Goal: Navigation & Orientation: Find specific page/section

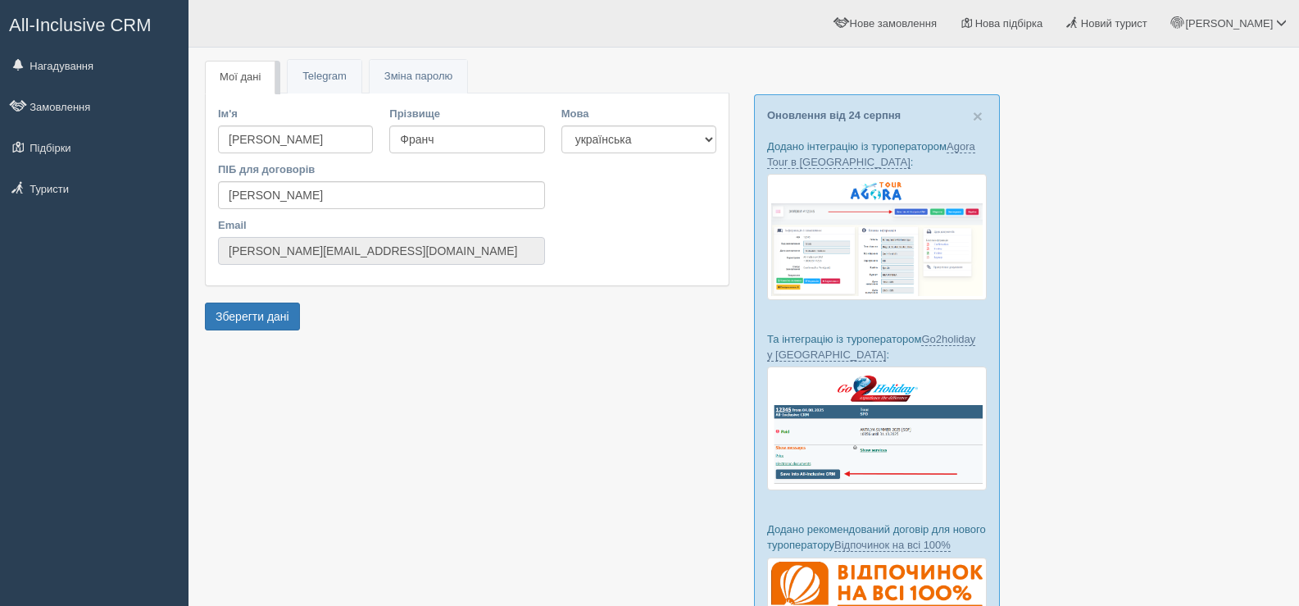
click at [387, 254] on input "anna.bondarenko@tpg.ua" at bounding box center [381, 251] width 327 height 28
drag, startPoint x: 365, startPoint y: 252, endPoint x: 216, endPoint y: 239, distance: 148.9
click at [216, 239] on div "Ім'я Анна Прізвище Франч ПІБ для договорів Анна Франч Email anna.bondarenko@tpg…" at bounding box center [381, 189] width 343 height 167
drag, startPoint x: 517, startPoint y: 436, endPoint x: 520, endPoint y: 427, distance: 9.3
click at [519, 436] on div at bounding box center [744, 378] width 1078 height 645
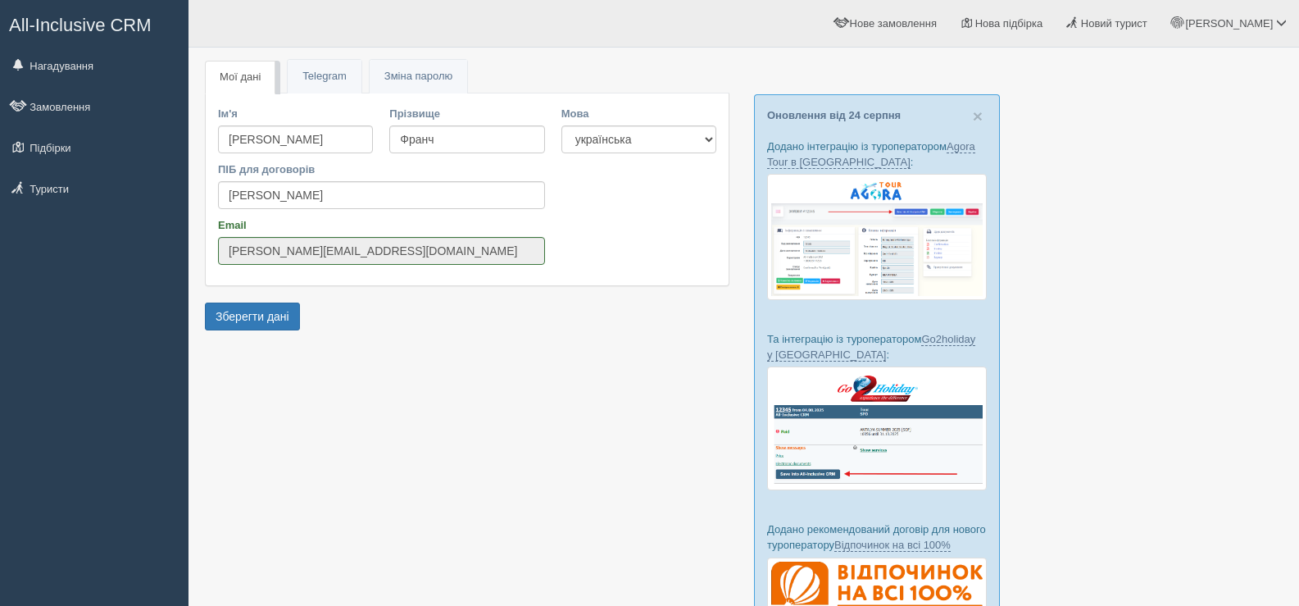
click at [71, 20] on span "All-Inclusive CRM" at bounding box center [80, 25] width 143 height 20
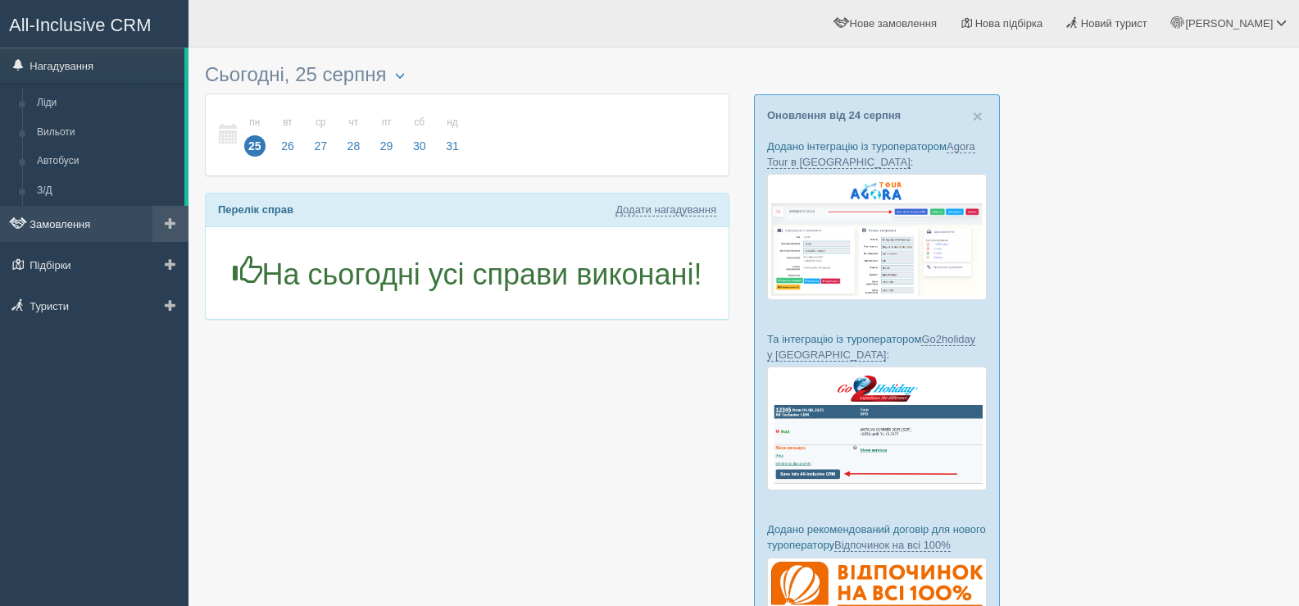
click at [76, 221] on link "Замовлення" at bounding box center [94, 224] width 189 height 36
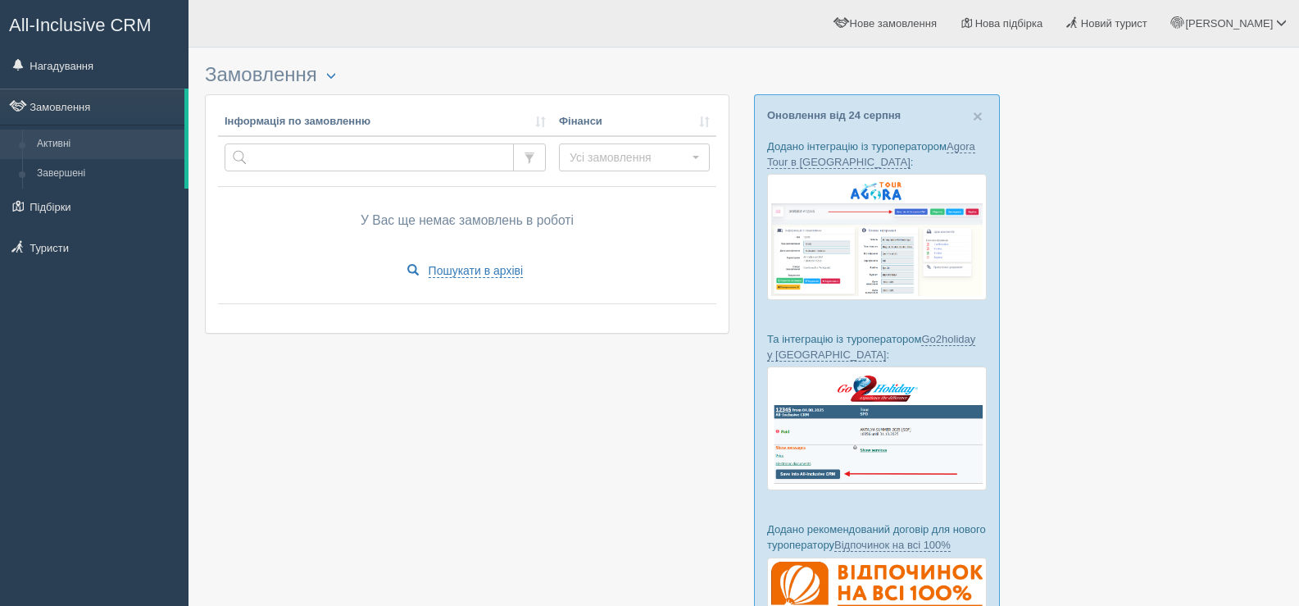
click at [93, 20] on span "All-Inclusive CRM" at bounding box center [80, 25] width 143 height 20
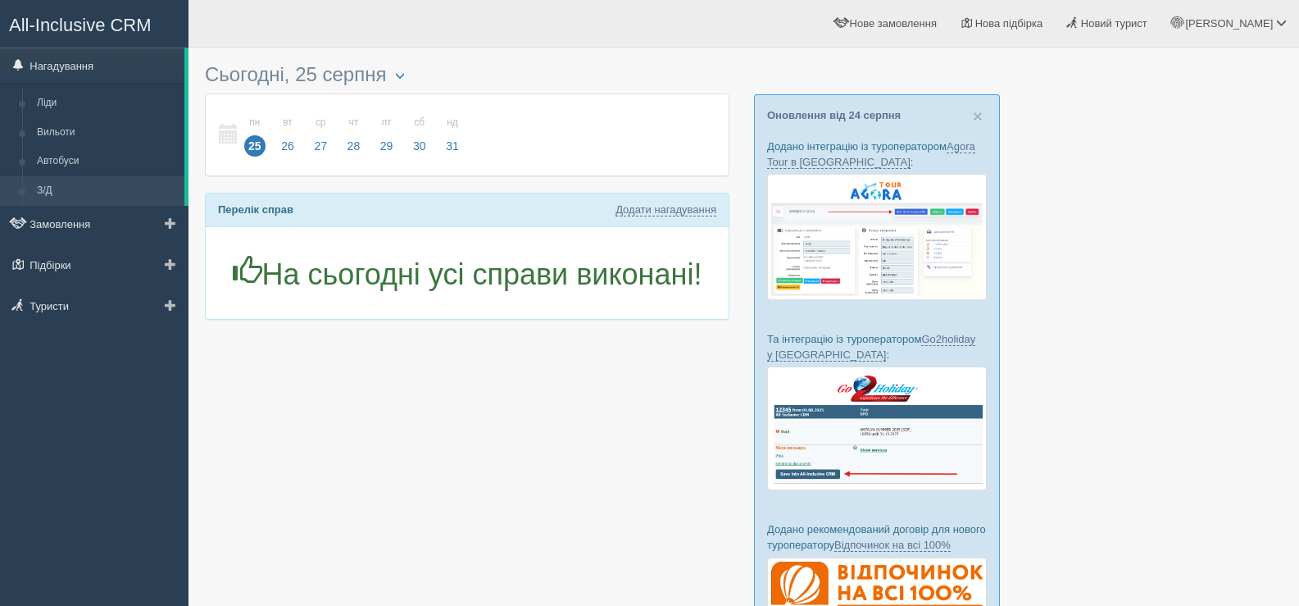
click at [62, 185] on link "З/Д" at bounding box center [107, 191] width 155 height 30
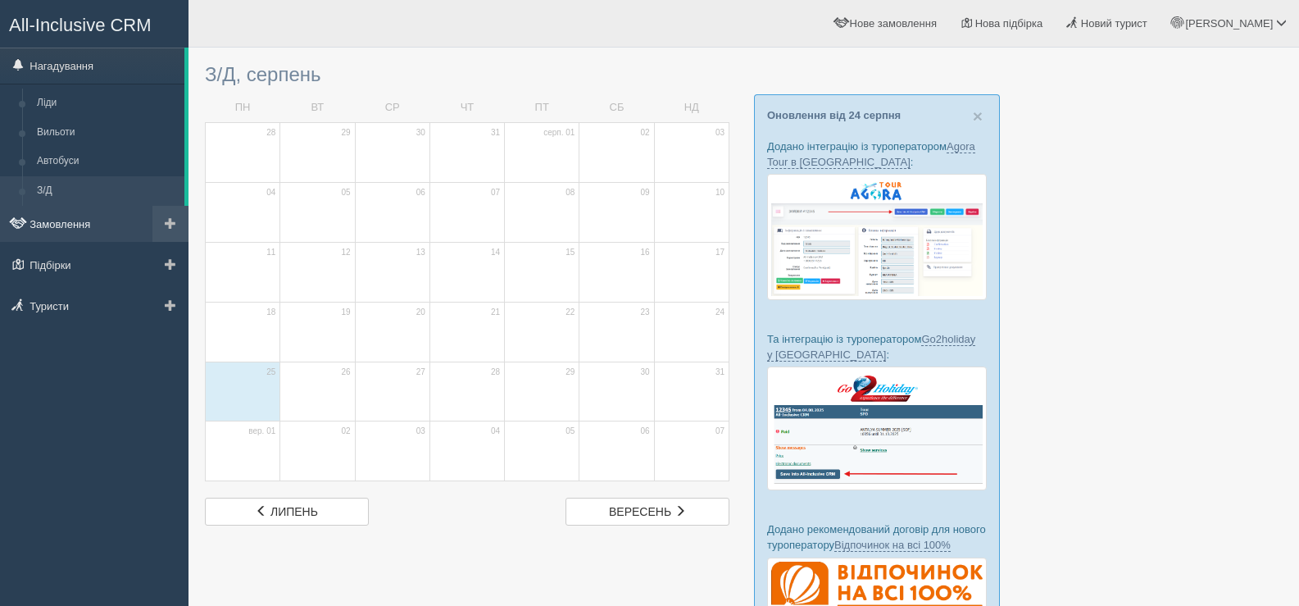
click at [69, 224] on link "Замовлення" at bounding box center [94, 224] width 189 height 36
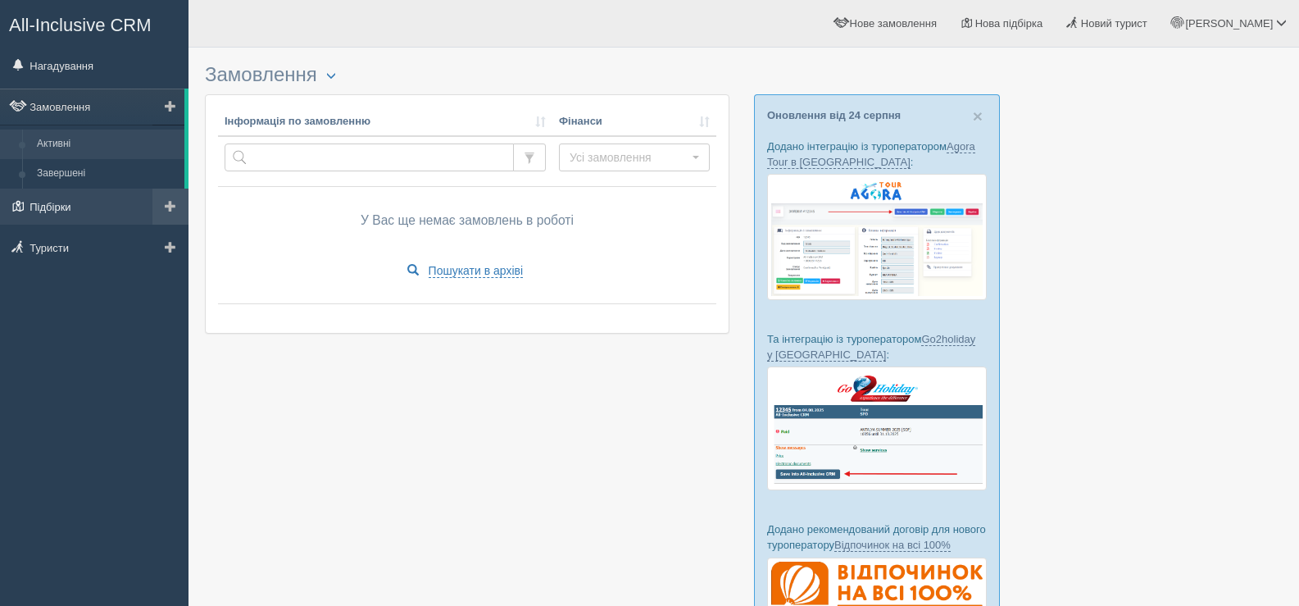
click at [61, 206] on link "Підбірки" at bounding box center [94, 207] width 189 height 36
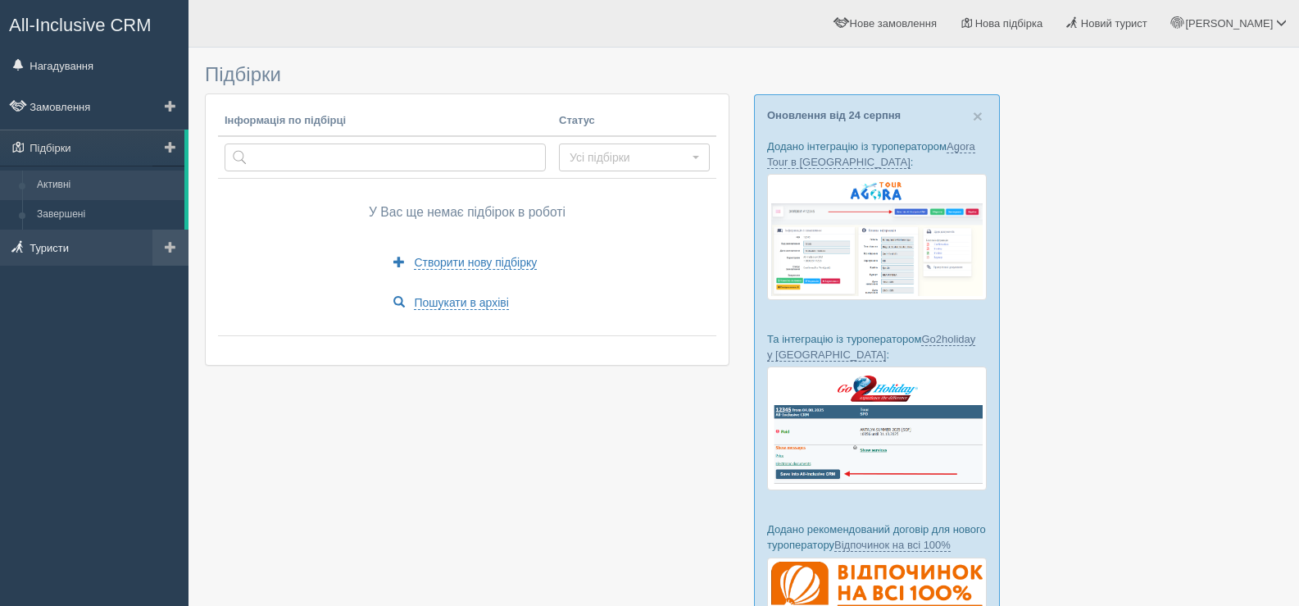
click at [57, 247] on link "Туристи" at bounding box center [94, 248] width 189 height 36
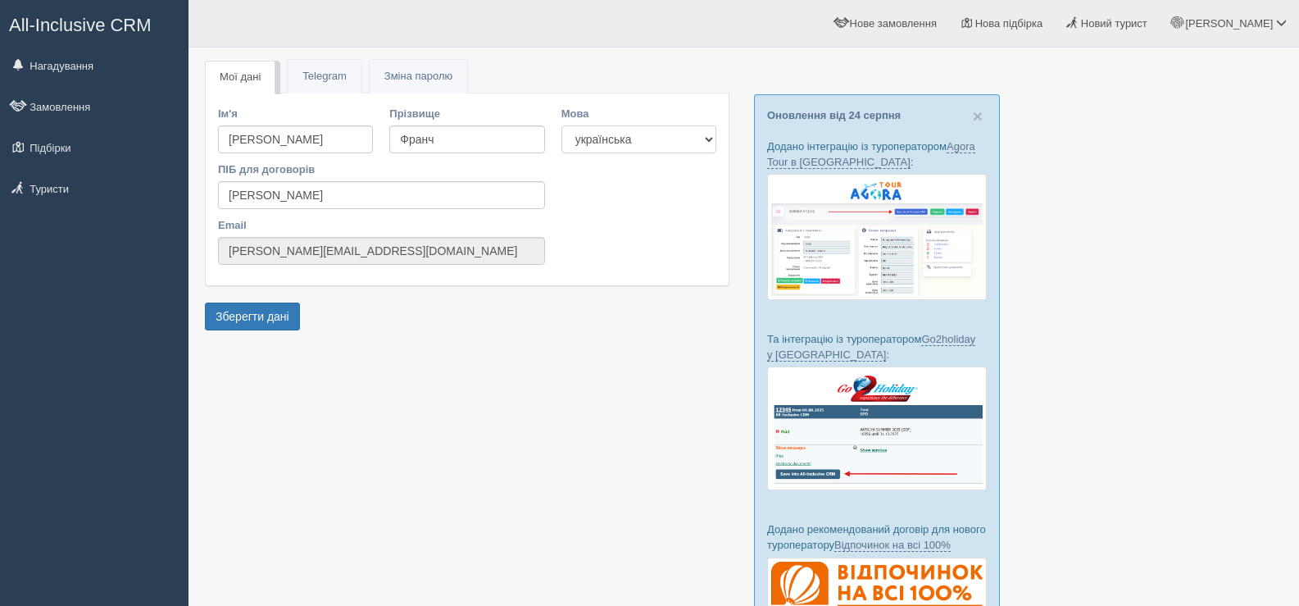
click at [709, 137] on select "українська english" at bounding box center [639, 139] width 155 height 28
click at [370, 264] on input "anna.bondarenko@tpg.ua" at bounding box center [381, 251] width 327 height 28
click at [1278, 18] on span at bounding box center [1281, 22] width 11 height 11
click at [1170, 180] on span "Допомога" at bounding box center [1177, 177] width 48 height 12
